Goal: Information Seeking & Learning: Learn about a topic

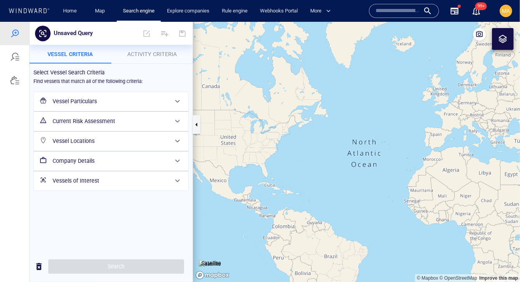
click at [71, 101] on h6 "Vessel Particulars" at bounding box center [111, 101] width 116 height 10
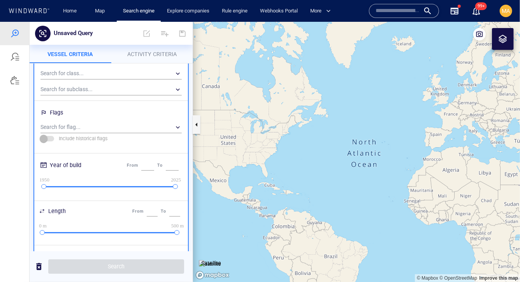
scroll to position [67, 0]
click at [72, 126] on div "​" at bounding box center [110, 126] width 141 height 12
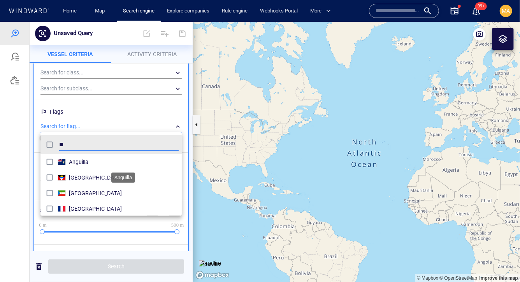
scroll to position [77, 141]
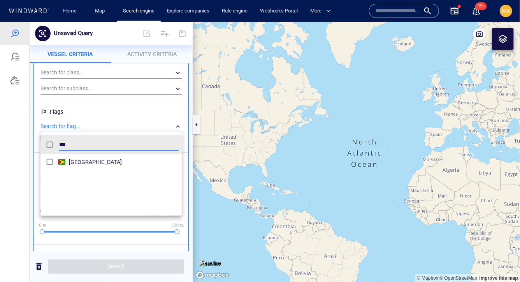
type input "***"
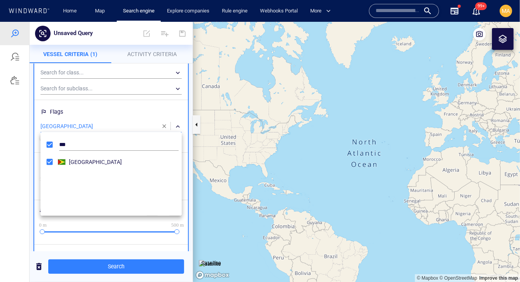
click at [25, 166] on div at bounding box center [260, 151] width 520 height 260
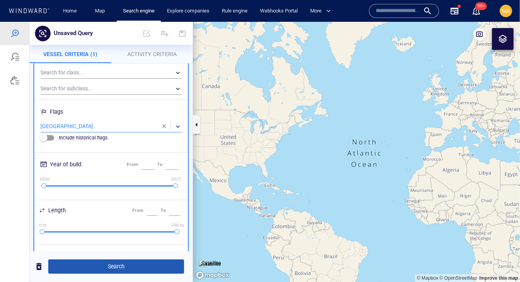
click at [90, 265] on span "Search" at bounding box center [115, 266] width 123 height 10
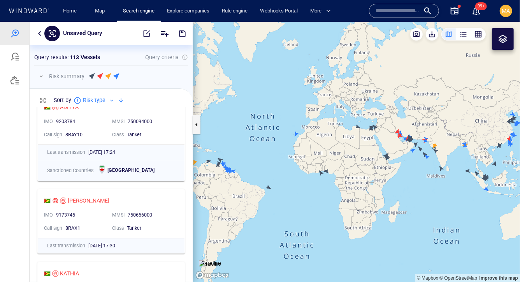
scroll to position [16, 0]
click at [122, 83] on div "Risk summary 52 Sanctioned vessels 6 High risk vessels 4 Medium risk vessels 51…" at bounding box center [111, 76] width 154 height 16
click at [118, 77] on div at bounding box center [117, 76] width 6 height 8
click at [51, 77] on p "Risk summary" at bounding box center [66, 75] width 35 height 9
click at [41, 76] on button "button" at bounding box center [41, 75] width 9 height 9
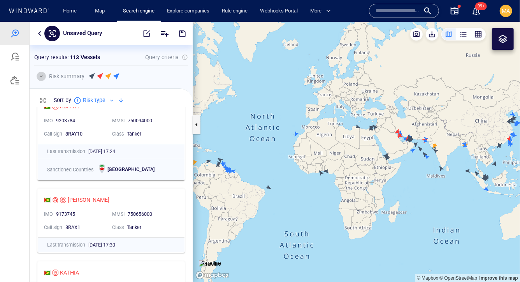
scroll to position [125, 163]
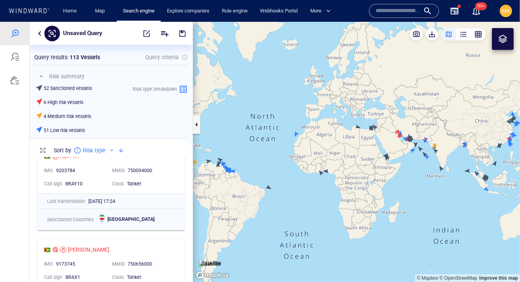
drag, startPoint x: 57, startPoint y: 99, endPoint x: 72, endPoint y: 99, distance: 14.4
click at [64, 99] on h6 "6 High risk vessels" at bounding box center [64, 101] width 40 height 7
drag, startPoint x: 51, startPoint y: 113, endPoint x: 87, endPoint y: 114, distance: 36.2
click at [88, 114] on h6 "4 Medium risk vessels" at bounding box center [67, 115] width 47 height 7
click at [86, 114] on h6 "4 Medium risk vessels" at bounding box center [67, 115] width 47 height 7
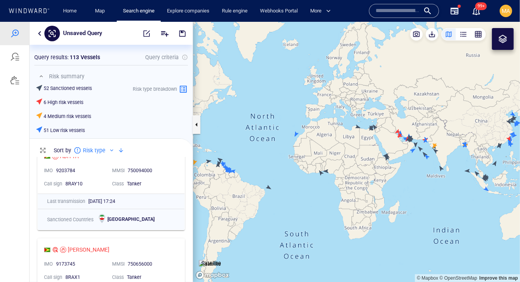
click at [62, 126] on h6 "51 Low risk vessels" at bounding box center [64, 129] width 41 height 7
click at [478, 33] on div "button" at bounding box center [478, 34] width 8 height 8
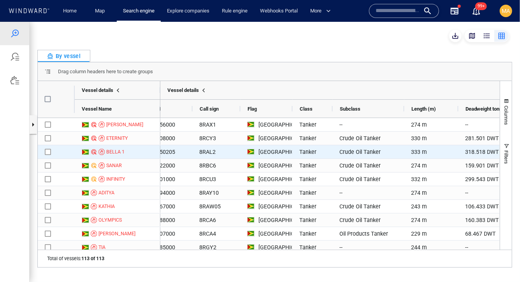
scroll to position [0, 0]
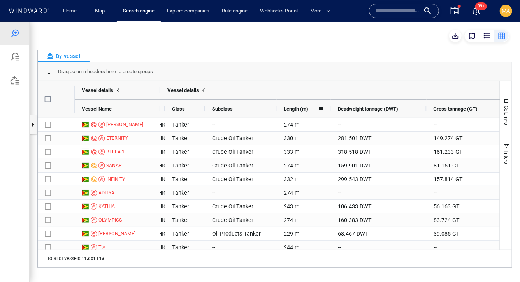
click at [308, 110] on span "Length (m)" at bounding box center [296, 108] width 25 height 6
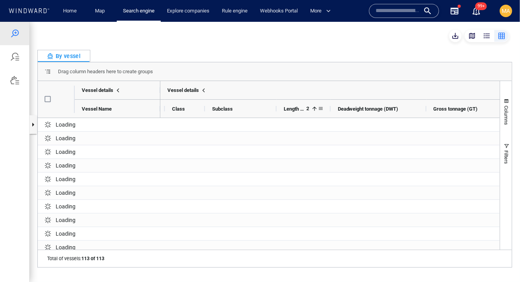
click at [308, 110] on span "2" at bounding box center [306, 108] width 5 height 6
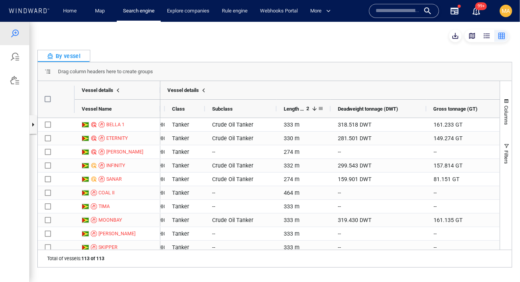
click at [309, 110] on span at bounding box center [313, 108] width 9 height 6
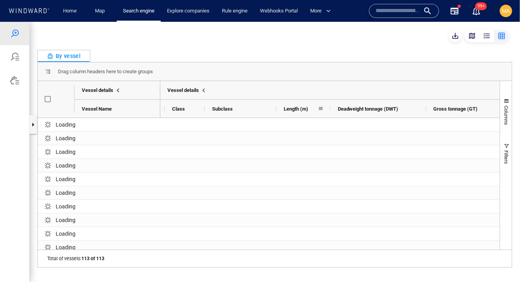
click at [313, 110] on div "Length (m)" at bounding box center [301, 108] width 34 height 14
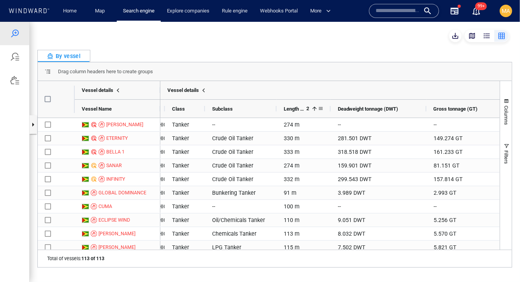
click at [318, 110] on span at bounding box center [321, 108] width 6 height 6
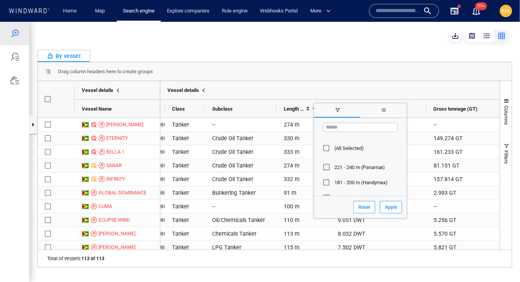
click at [290, 102] on div "Length (m) 2" at bounding box center [301, 108] width 34 height 14
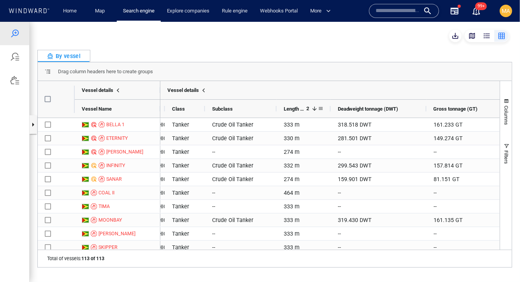
click at [304, 108] on span "2" at bounding box center [306, 108] width 5 height 6
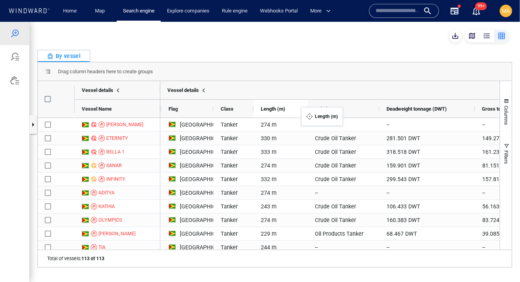
drag, startPoint x: 297, startPoint y: 111, endPoint x: 305, endPoint y: 111, distance: 7.8
click at [237, 105] on div "Class" at bounding box center [231, 108] width 20 height 14
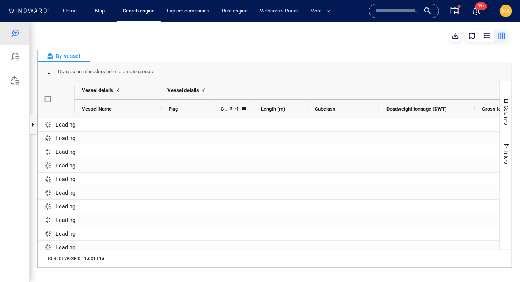
click at [239, 106] on span at bounding box center [237, 108] width 6 height 6
click at [287, 105] on div "Length (m)" at bounding box center [278, 108] width 34 height 14
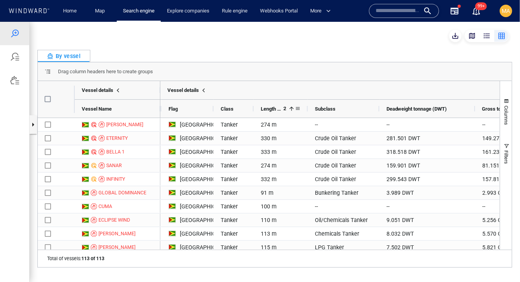
click at [292, 107] on span at bounding box center [291, 108] width 6 height 6
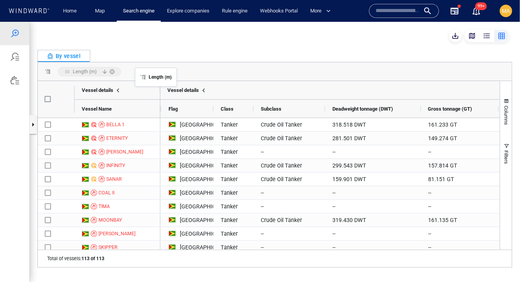
drag, startPoint x: 268, startPoint y: 107, endPoint x: 138, endPoint y: 70, distance: 134.8
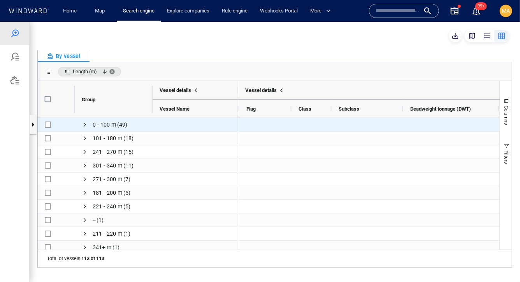
click at [94, 120] on span "0 - 100 m" at bounding box center [105, 123] width 24 height 9
click at [84, 125] on span "Press SPACE to select this row." at bounding box center [85, 124] width 6 height 6
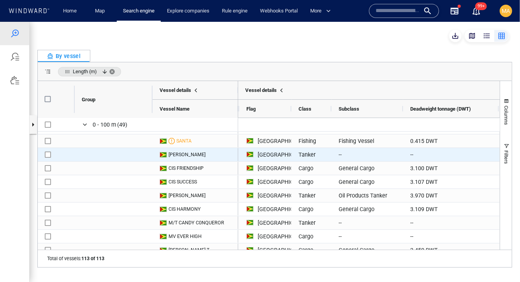
scroll to position [111, 0]
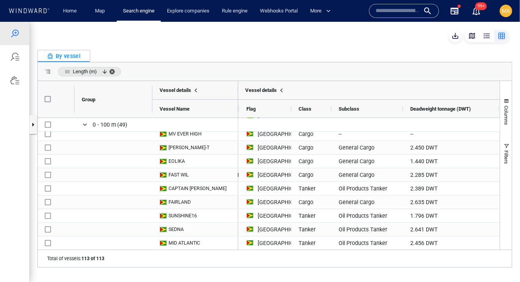
click at [117, 72] on span "Length (m), descending. Press ENTER to sort. Press DELETE to remove" at bounding box center [113, 71] width 9 height 6
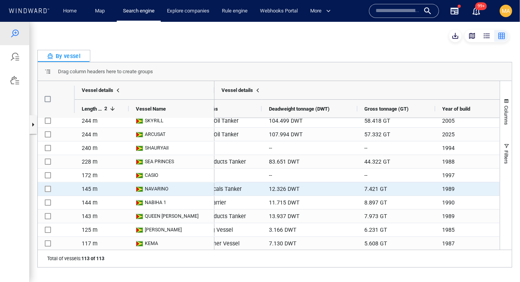
scroll to position [0, 666]
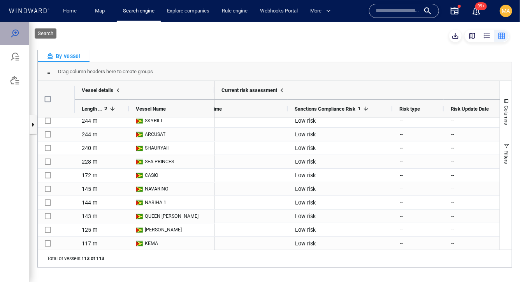
click at [11, 35] on div at bounding box center [14, 32] width 9 height 9
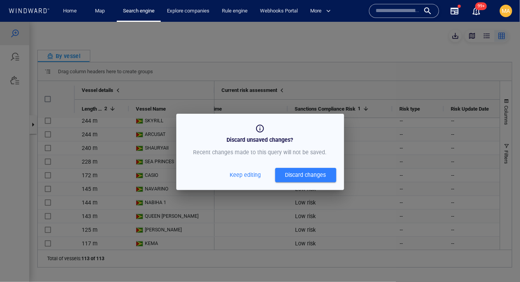
click at [255, 176] on span "Keep editing" at bounding box center [245, 175] width 31 height 10
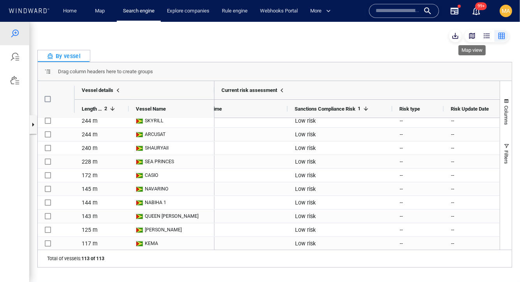
click at [474, 35] on div "button" at bounding box center [472, 36] width 8 height 8
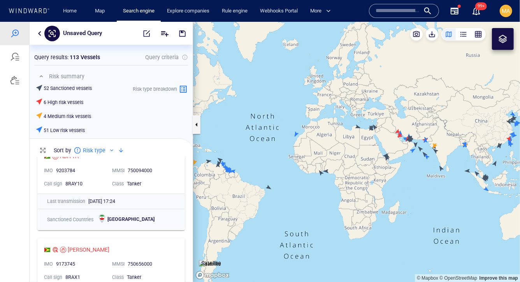
click at [34, 32] on div "Unsaved Query" at bounding box center [111, 32] width 163 height 23
click at [42, 32] on button "button" at bounding box center [39, 32] width 9 height 9
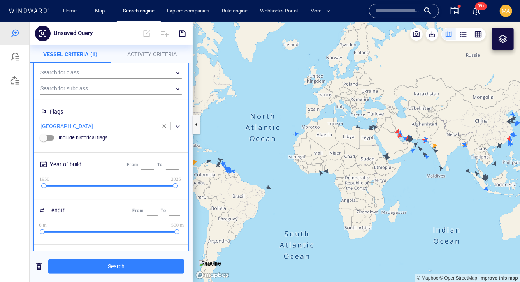
click at [60, 123] on div "​" at bounding box center [110, 126] width 141 height 12
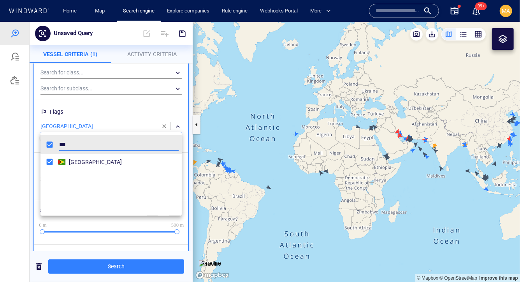
scroll to position [77, 141]
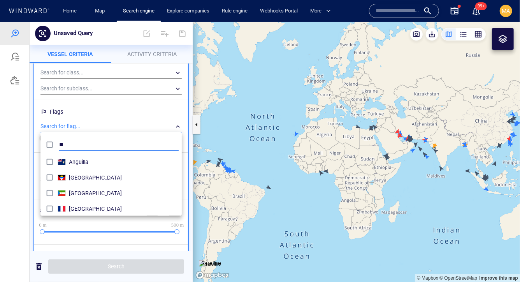
type input "*"
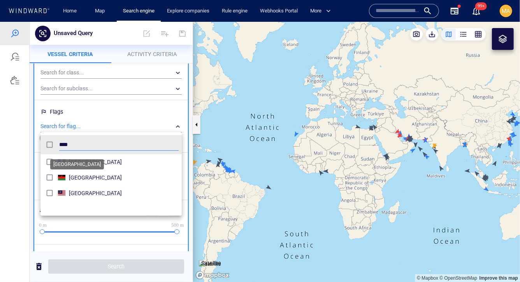
type input "****"
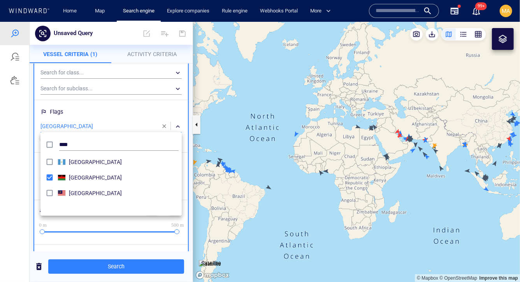
click at [119, 107] on div at bounding box center [260, 151] width 520 height 260
